Goal: Transaction & Acquisition: Purchase product/service

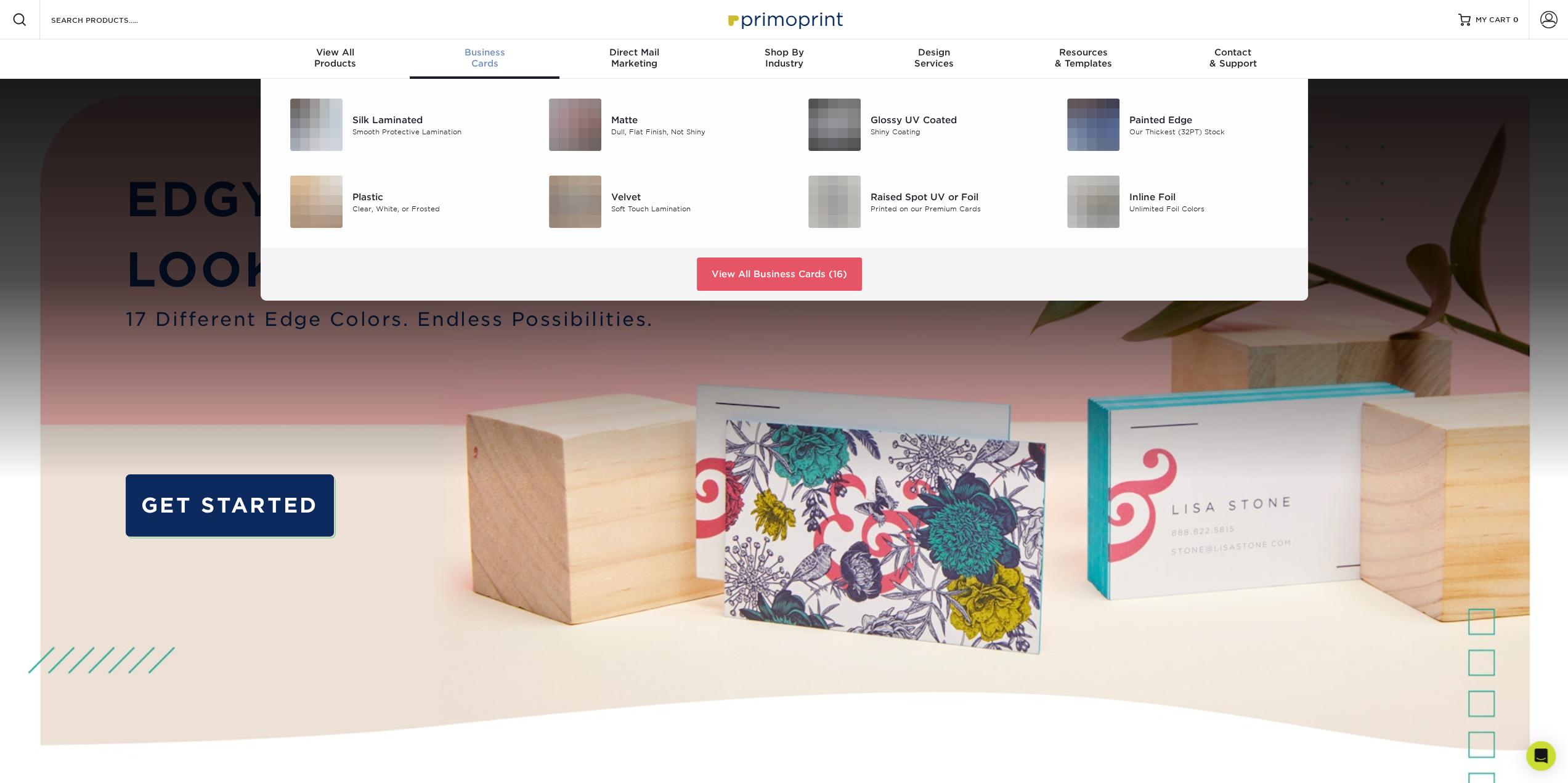
click at [490, 61] on div "Business Cards" at bounding box center [484, 57] width 149 height 22
click at [328, 130] on img at bounding box center [316, 125] width 53 height 53
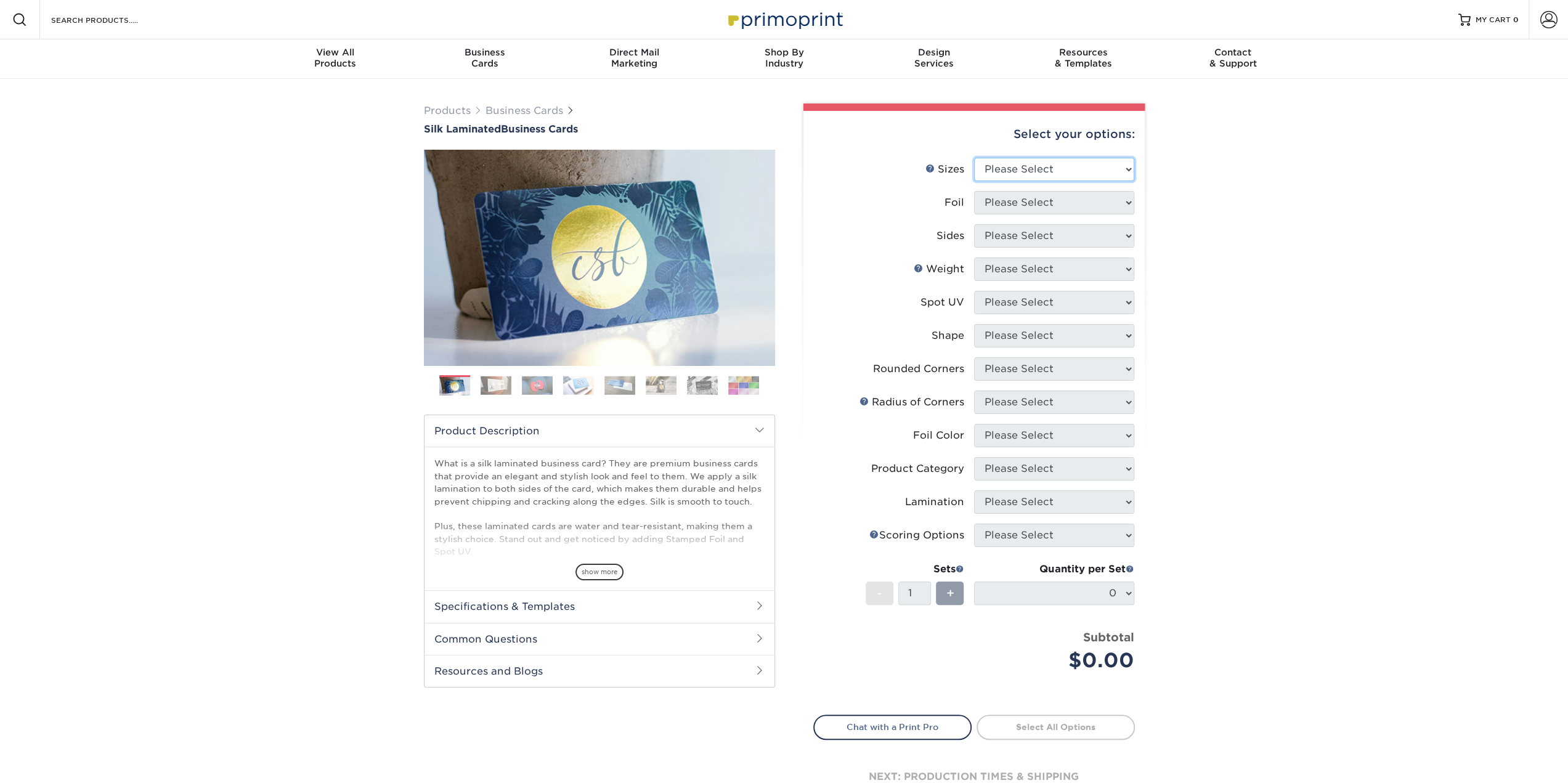
click at [1085, 169] on select "Please Select 1.5" x 3.5" - Mini 1.75" x 3.5" - Mini 2" x 2" - Square 2" x 3" -…" at bounding box center [1054, 169] width 160 height 24
select select "2.00x3.50"
click at [974, 157] on select "Please Select 1.5" x 3.5" - Mini 1.75" x 3.5" - Mini 2" x 2" - Square 2" x 3" -…" at bounding box center [1054, 169] width 160 height 24
click at [1060, 197] on select "Please Select Yes No" at bounding box center [1054, 202] width 160 height 24
select select "0"
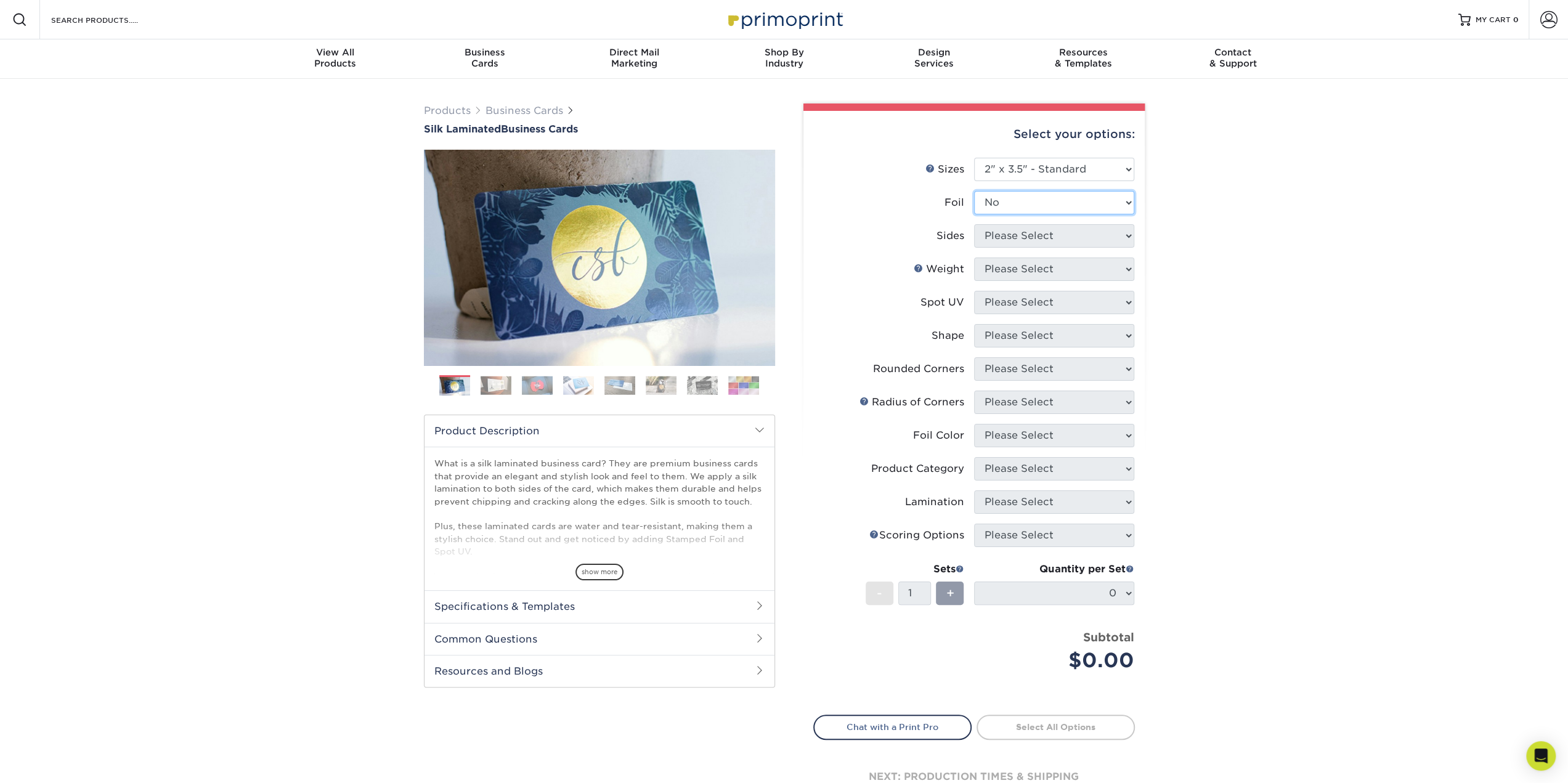
click at [974, 191] on select "Please Select Yes No" at bounding box center [1054, 202] width 160 height 24
click at [1062, 238] on select "Please Select Print Both Sides Print Front Only" at bounding box center [1054, 236] width 160 height 24
select select "13abbda7-1d64-4f25-8bb2-c179b224825d"
click at [974, 224] on select "Please Select Print Both Sides Print Front Only" at bounding box center [1054, 236] width 160 height 24
click at [1082, 262] on select "Please Select 16PT" at bounding box center [1054, 269] width 160 height 24
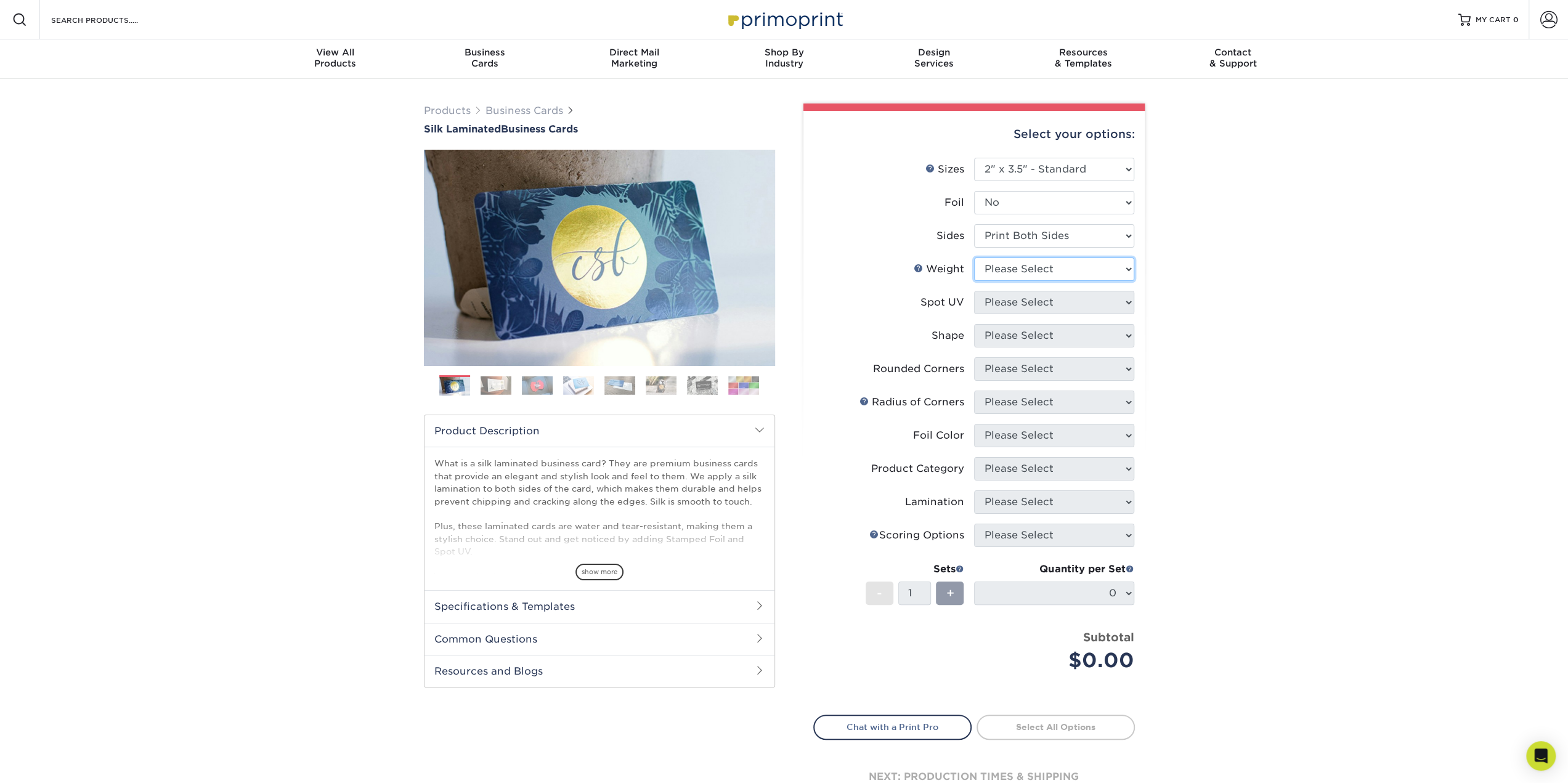
select select "16PT"
click at [974, 257] on select "Please Select 16PT" at bounding box center [1054, 269] width 160 height 24
click at [1082, 301] on select "Please Select No Spot UV Front and Back (Both Sides) Front Only Back Only" at bounding box center [1054, 302] width 160 height 24
select select "0"
click at [974, 291] on select "Please Select No Spot UV Front and Back (Both Sides) Front Only Back Only" at bounding box center [1054, 302] width 160 height 24
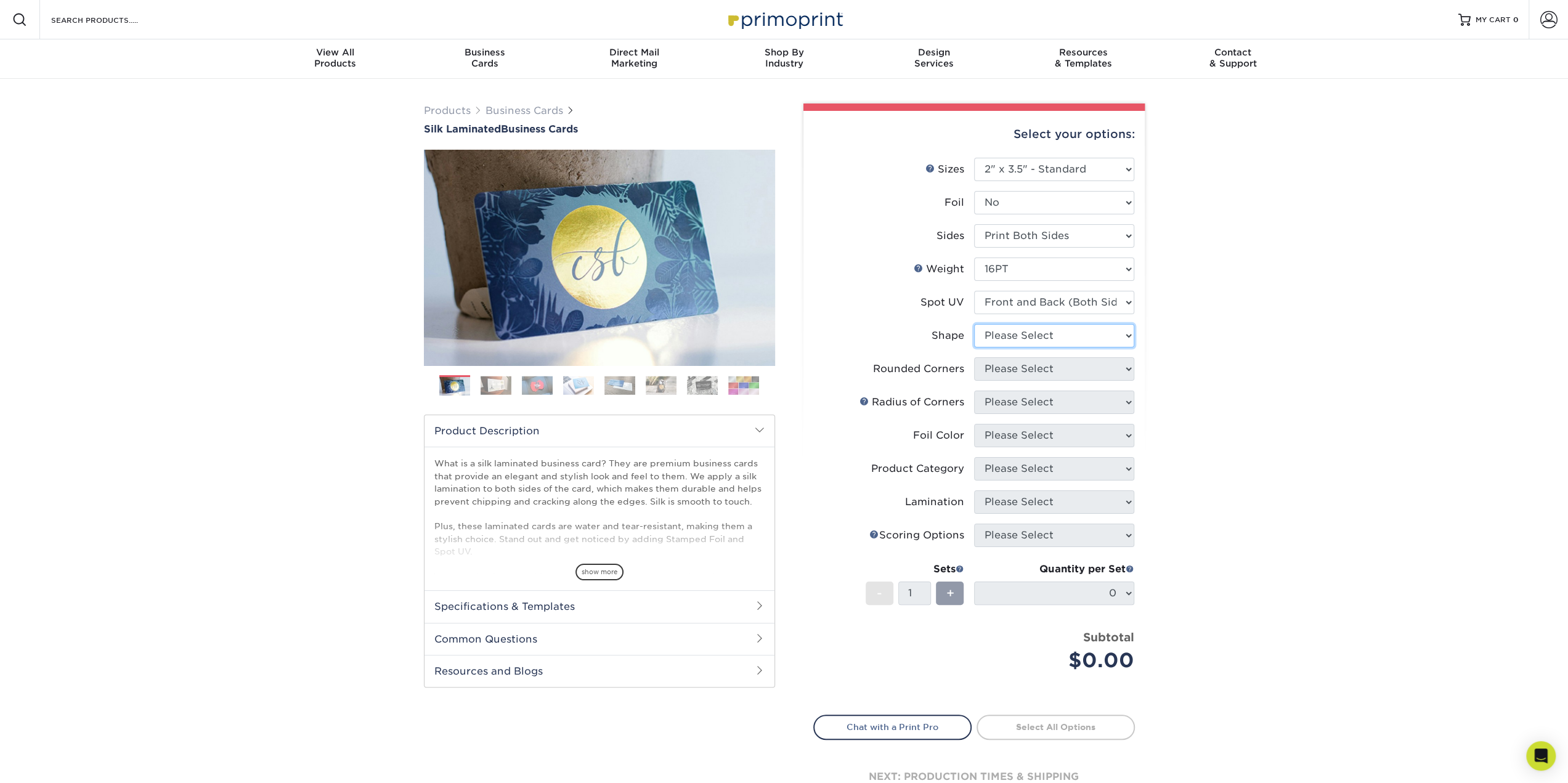
click at [1086, 337] on select "Please Select Standard" at bounding box center [1054, 336] width 160 height 24
select select "standard"
click at [974, 324] on select "Please Select Standard" at bounding box center [1054, 336] width 160 height 24
click at [1110, 374] on select "Please Select Yes - Round 2 Corners Yes - Round 4 Corners No" at bounding box center [1054, 369] width 160 height 24
select select "0"
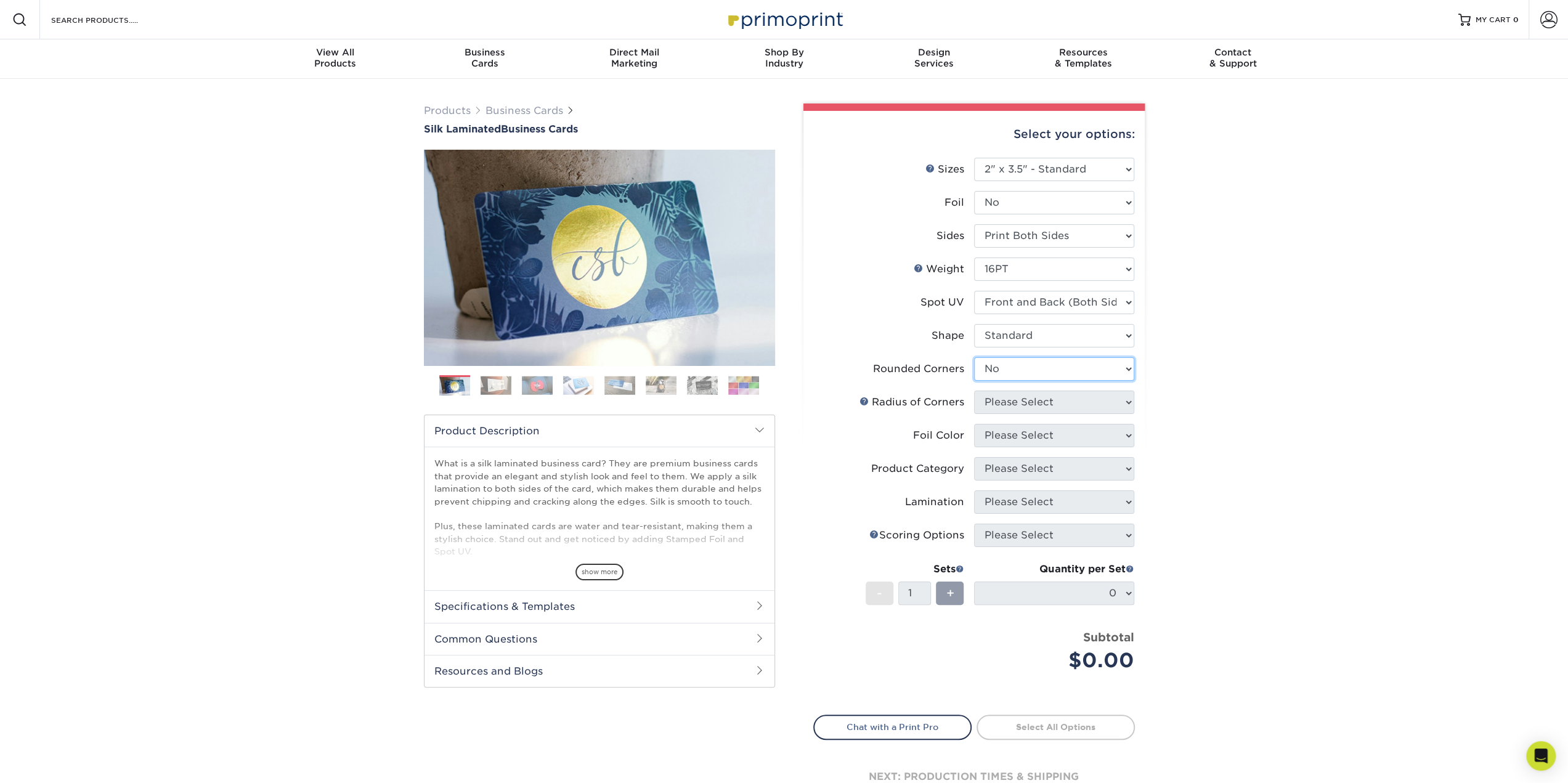
click at [974, 358] on select "Please Select Yes - Round 2 Corners Yes - Round 4 Corners No" at bounding box center [1054, 369] width 160 height 24
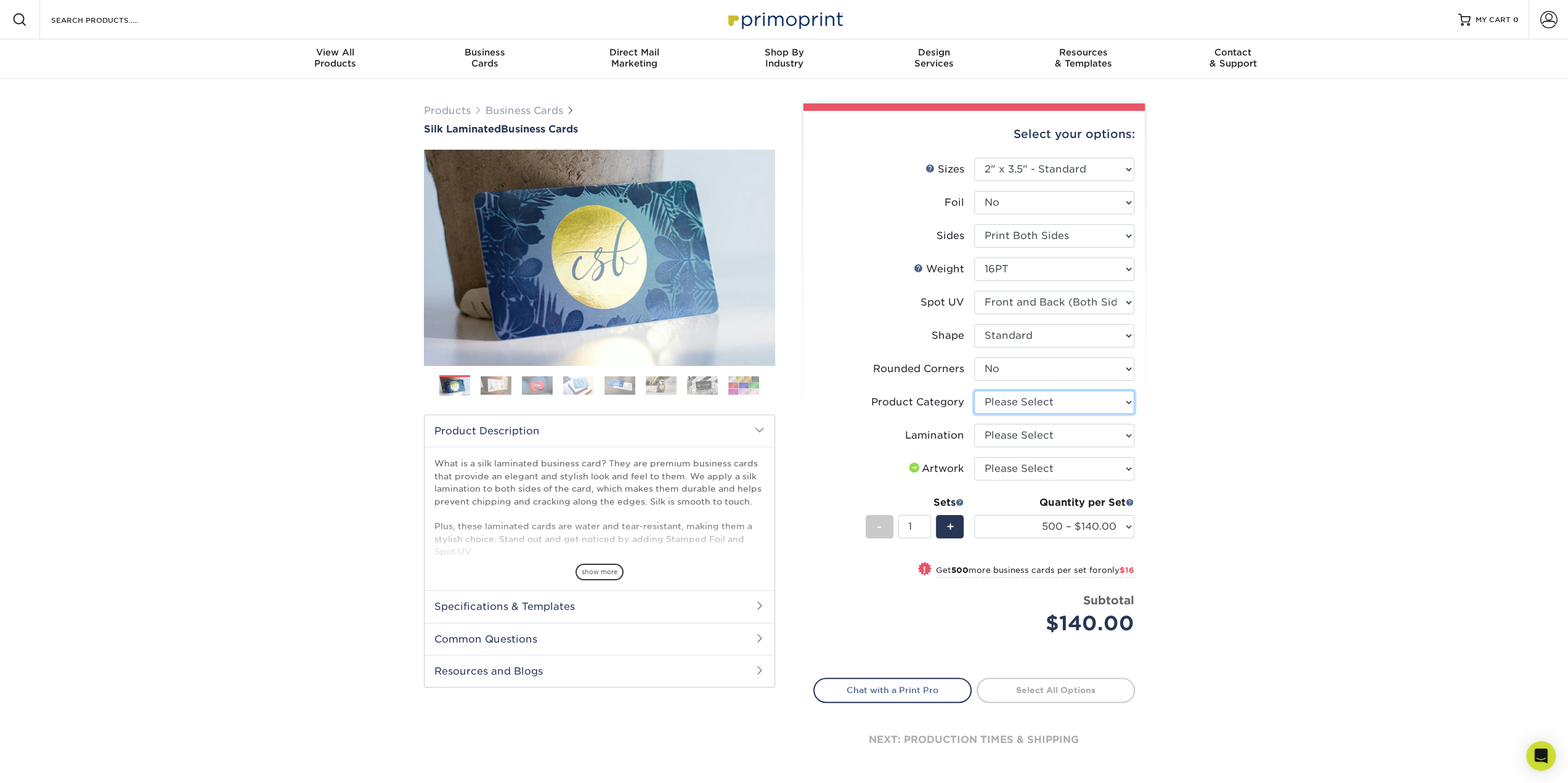
click at [1088, 402] on select "Please Select Business Cards" at bounding box center [1054, 402] width 160 height 24
select select "3b5148f1-0588-4f88-a218-97bcfdce65c1"
click at [974, 390] on select "Please Select Business Cards" at bounding box center [1054, 402] width 160 height 24
click at [1066, 433] on select "Please Select Silk" at bounding box center [1054, 435] width 160 height 24
select select "ccacb42f-45f7-42d3-bbd3-7c8421cf37f0"
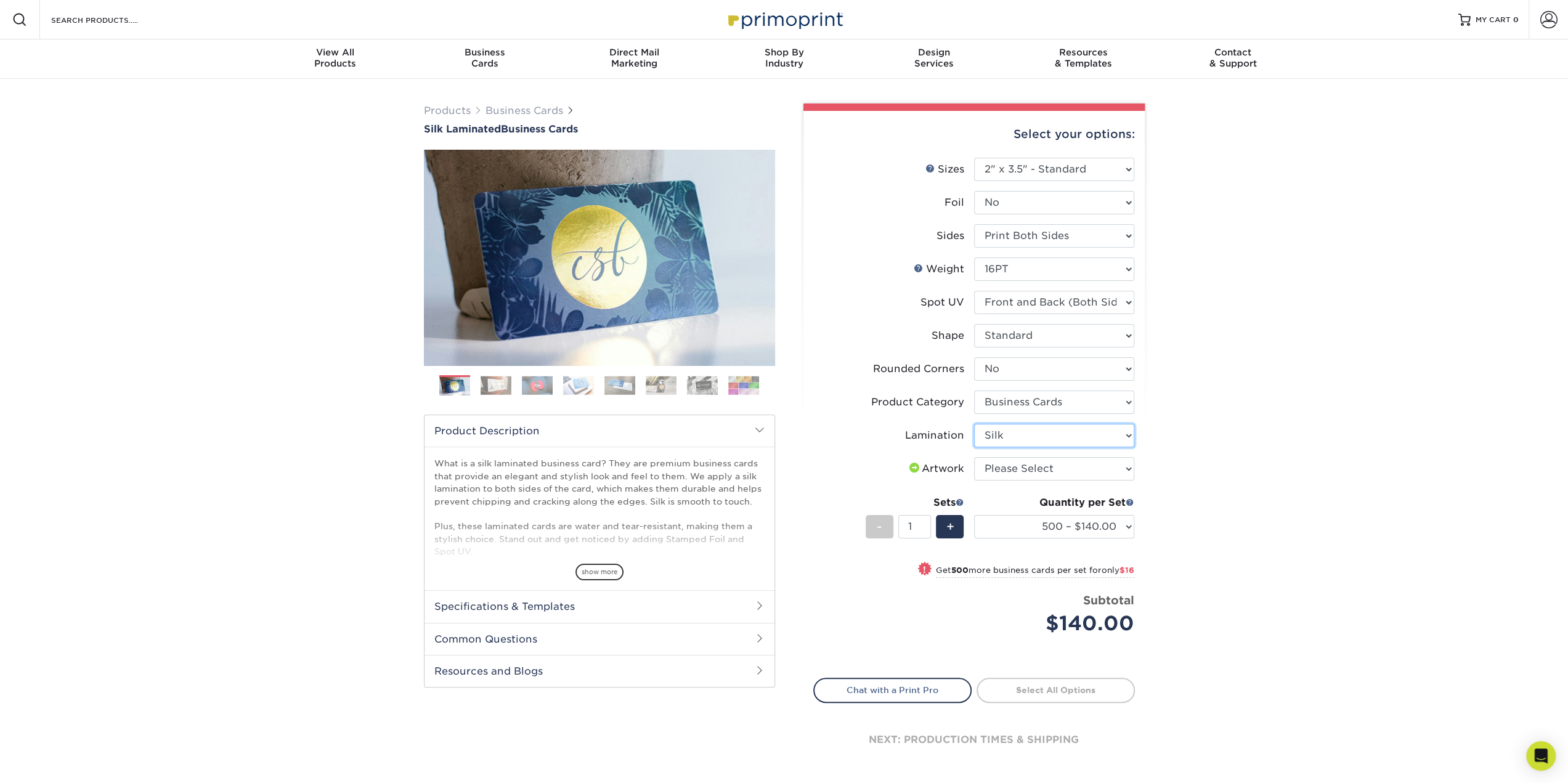
click at [974, 424] on select "Please Select Silk" at bounding box center [1054, 435] width 160 height 24
click at [1258, 466] on div "Products Business Cards Silk Laminated Business Cards Previous Next" at bounding box center [784, 450] width 1568 height 743
click at [1128, 520] on select "500 – $140.00 1000 – $156.00 2500 – $383.00 5000 – $642.00 10000 – $1156.00" at bounding box center [1054, 526] width 160 height 24
select select "2500 – $383.00"
click at [974, 515] on select "500 – $140.00 1000 – $156.00 2500 – $383.00 5000 – $642.00 10000 – $1156.00" at bounding box center [1054, 526] width 160 height 24
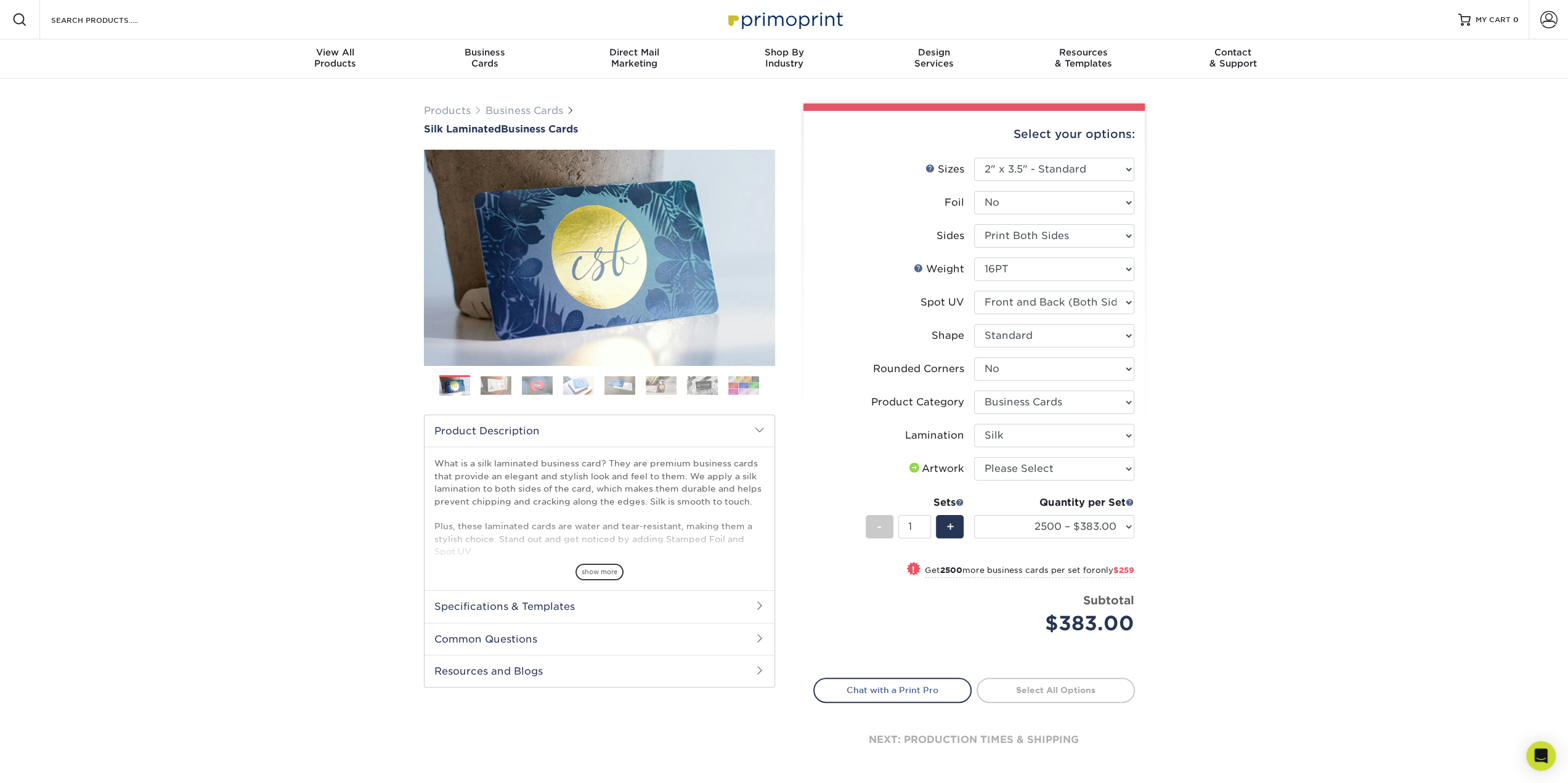
click at [1240, 547] on div "Products Business Cards Silk Laminated Business Cards Previous Next" at bounding box center [784, 450] width 1568 height 743
click at [128, 215] on div "Products Business Cards Silk Laminated Business Cards Previous Next" at bounding box center [784, 450] width 1568 height 743
